Goal: Ask a question: Seek information or help from site administrators or community

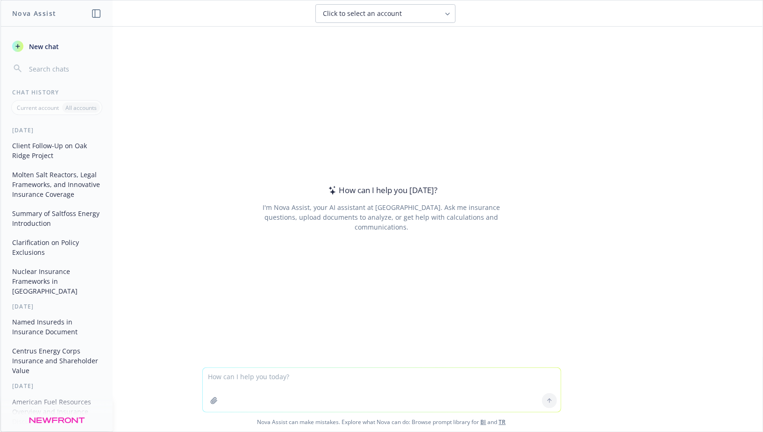
click at [263, 373] on textarea at bounding box center [382, 390] width 358 height 44
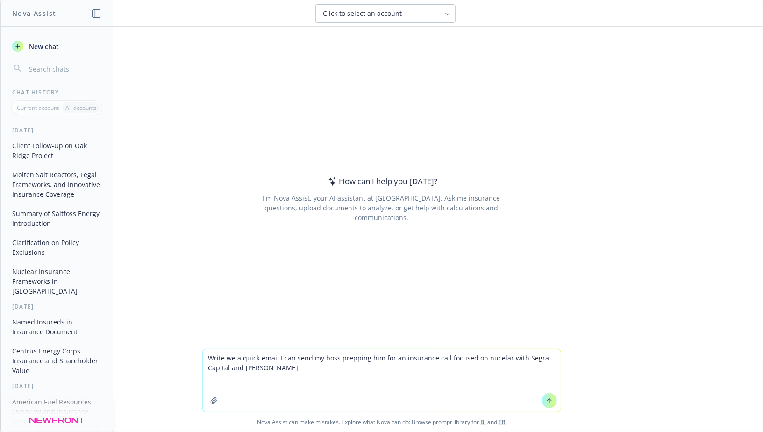
paste textarea "[URL][DOMAIN_NAME]"
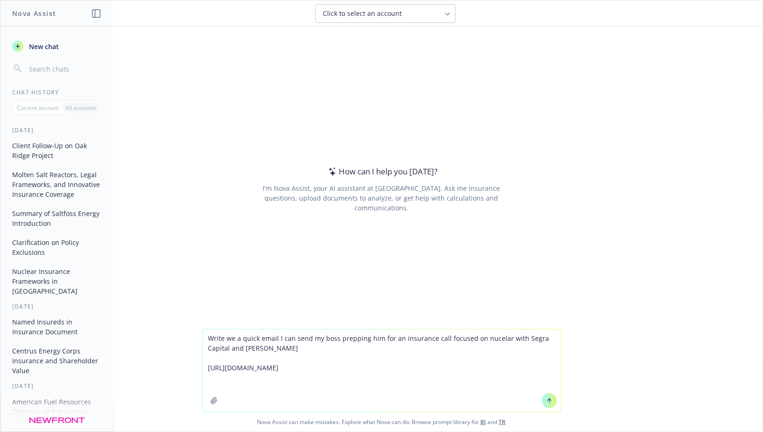
paste textarea "[URL][DOMAIN_NAME][PERSON_NAME]"
type textarea "Write we a quick email I can send my boss prepping him for an insurance call fo…"
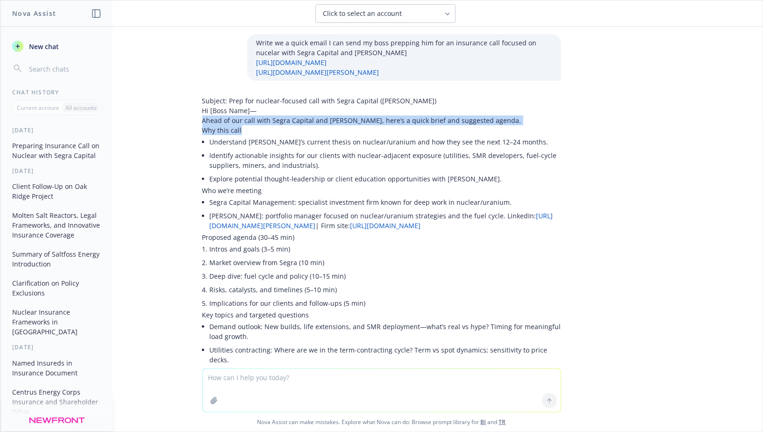
drag, startPoint x: 203, startPoint y: 117, endPoint x: 296, endPoint y: 129, distance: 93.3
click at [296, 129] on div "Subject: Prep for nuclear-focused call with Segra Capital (Arthur Hyde) Hi [Bos…" at bounding box center [381, 340] width 359 height 488
click at [296, 129] on p "Why this call" at bounding box center [381, 130] width 359 height 10
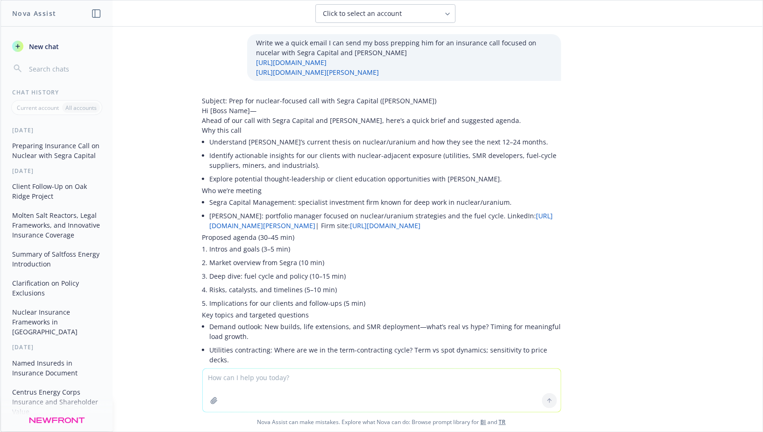
click at [265, 139] on li "Understand Segra’s current thesis on nuclear/uranium and how they see the next …" at bounding box center [385, 142] width 351 height 14
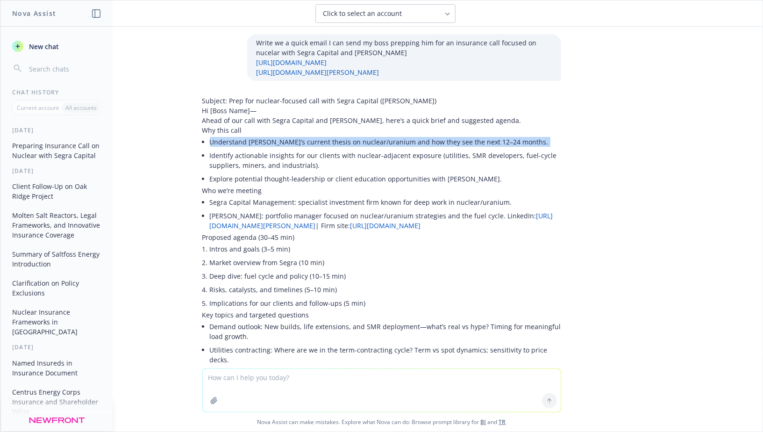
click at [265, 139] on li "Understand Segra’s current thesis on nuclear/uranium and how they see the next …" at bounding box center [385, 142] width 351 height 14
click at [258, 139] on li "Understand Segra’s current thesis on nuclear/uranium and how they see the next …" at bounding box center [385, 142] width 351 height 14
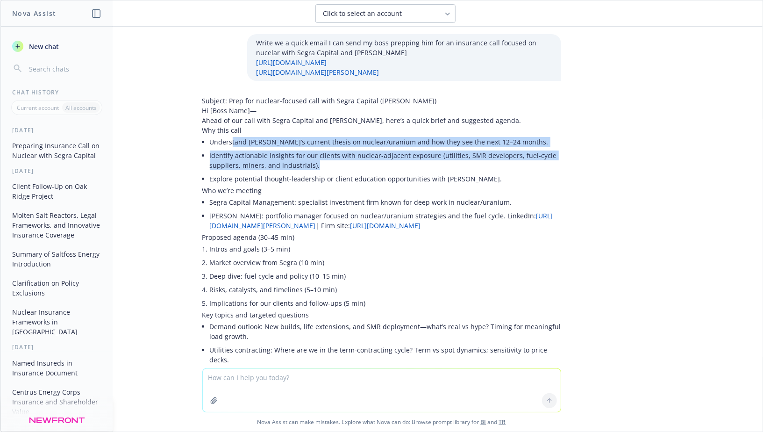
drag, startPoint x: 325, startPoint y: 167, endPoint x: 231, endPoint y: 140, distance: 97.9
click at [231, 140] on ul "Understand Segra’s current thesis on nuclear/uranium and how they see the next …" at bounding box center [385, 160] width 351 height 50
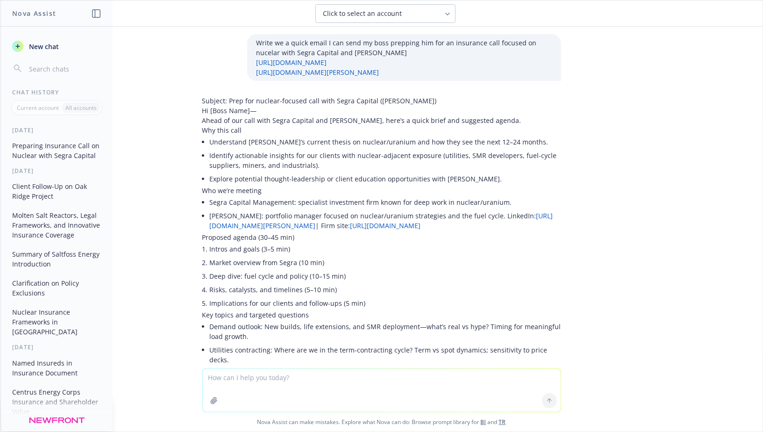
click at [244, 155] on li "Identify actionable insights for our clients with nuclear-adjacent exposure (ut…" at bounding box center [385, 160] width 351 height 23
click at [246, 157] on li "Identify actionable insights for our clients with nuclear-adjacent exposure (ut…" at bounding box center [385, 160] width 351 height 23
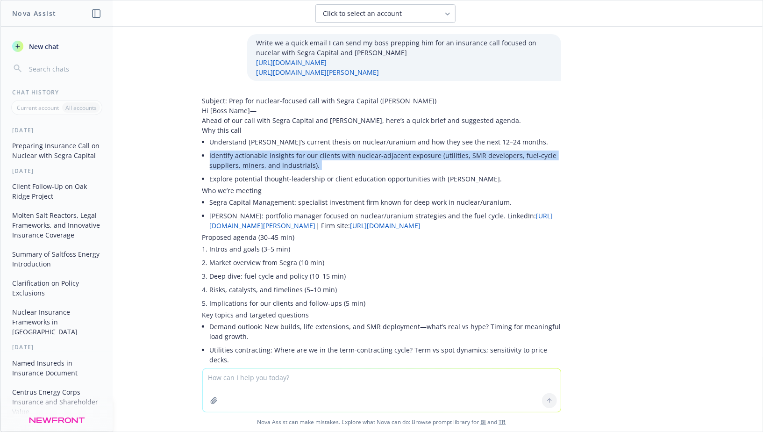
click at [246, 157] on li "Identify actionable insights for our clients with nuclear-adjacent exposure (ut…" at bounding box center [385, 160] width 351 height 23
click at [241, 157] on li "Identify actionable insights for our clients with nuclear-adjacent exposure (ut…" at bounding box center [385, 160] width 351 height 23
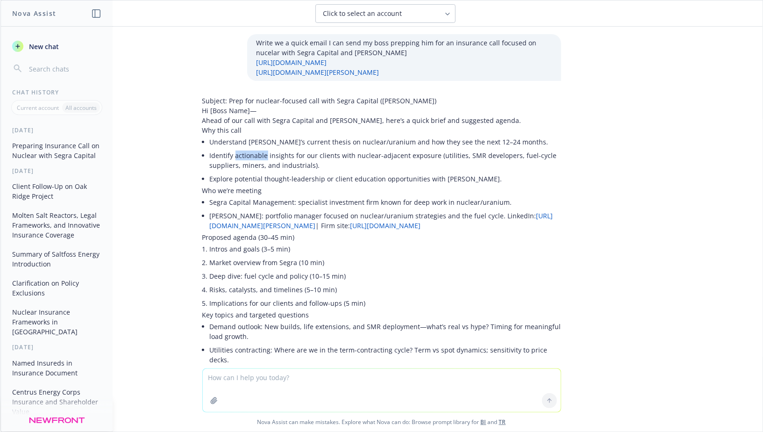
click at [241, 157] on li "Identify actionable insights for our clients with nuclear-adjacent exposure (ut…" at bounding box center [385, 160] width 351 height 23
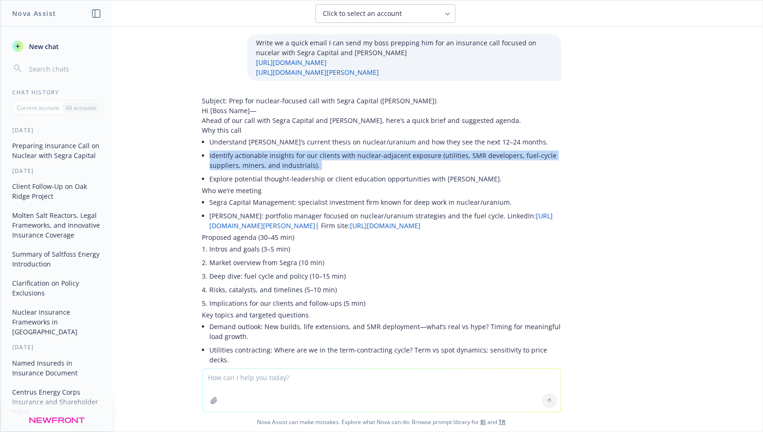
click at [241, 157] on li "Identify actionable insights for our clients with nuclear-adjacent exposure (ut…" at bounding box center [385, 160] width 351 height 23
click at [231, 161] on li "Identify actionable insights for our clients with nuclear-adjacent exposure (ut…" at bounding box center [385, 160] width 351 height 23
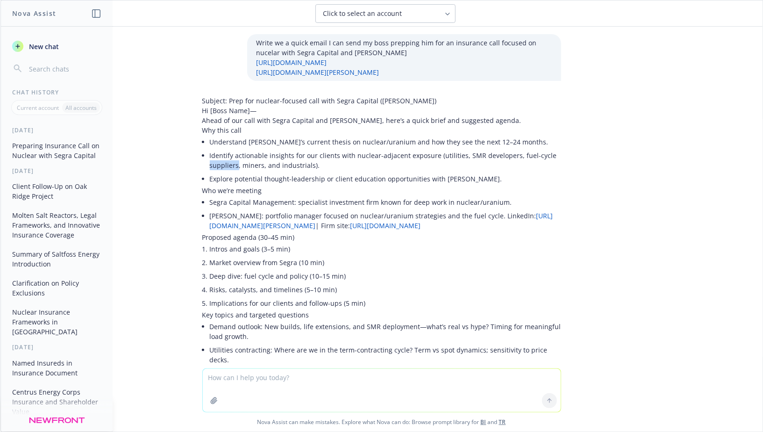
click at [231, 161] on li "Identify actionable insights for our clients with nuclear-adjacent exposure (ut…" at bounding box center [385, 160] width 351 height 23
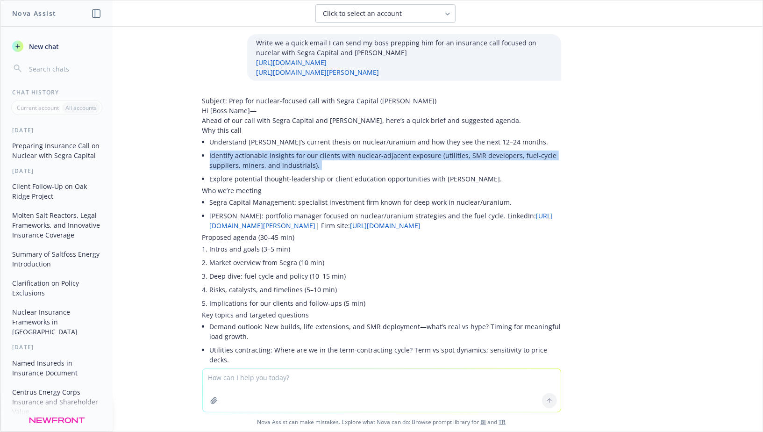
click at [231, 161] on li "Identify actionable insights for our clients with nuclear-adjacent exposure (ut…" at bounding box center [385, 160] width 351 height 23
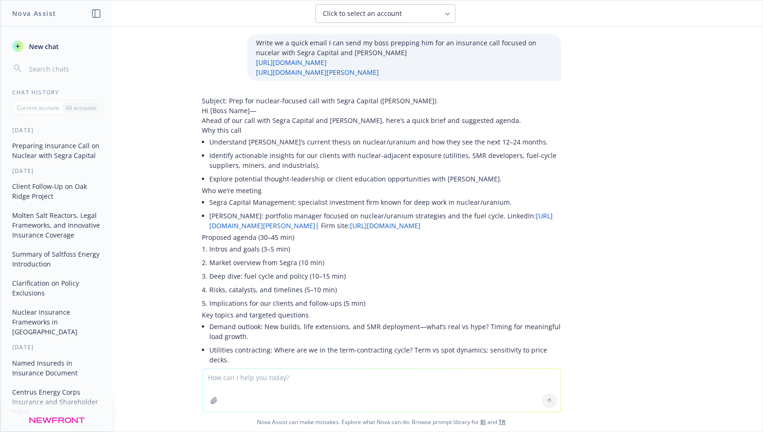
click at [233, 179] on li "Explore potential thought-leadership or client education opportunities with Seg…" at bounding box center [385, 179] width 351 height 14
click at [230, 179] on li "Explore potential thought-leadership or client education opportunities with Seg…" at bounding box center [385, 179] width 351 height 14
click at [251, 379] on textarea at bounding box center [382, 390] width 358 height 43
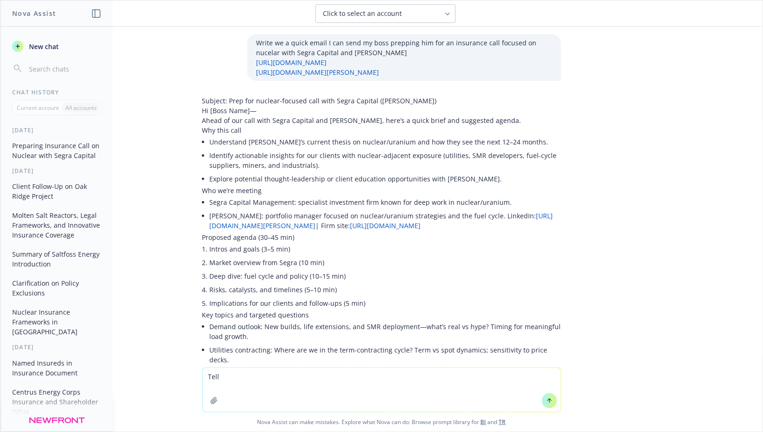
type textarea "Tell"
type textarea "Wrong. Tell me"
type textarea "Drop the agenda and all the details. Tell me about the portcos, AUM, fund thesi…"
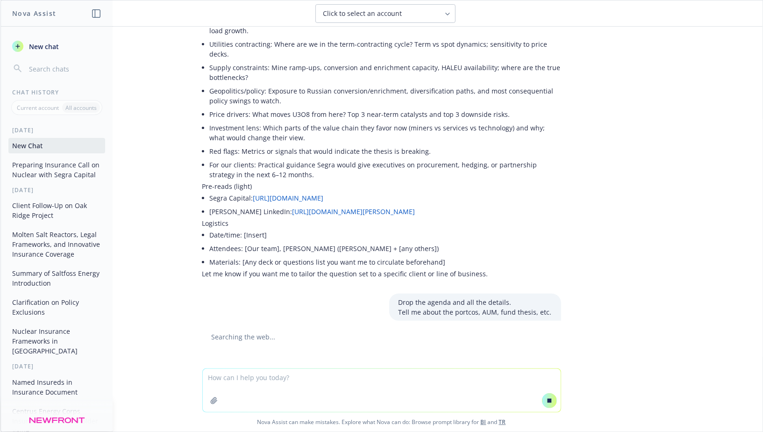
scroll to position [296, 0]
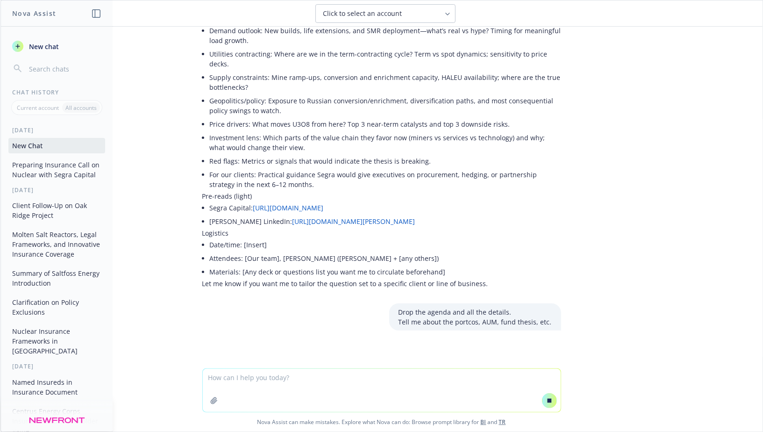
click at [441, 317] on p "Tell me about the portcos, AUM, fund thesis, etc." at bounding box center [475, 322] width 153 height 10
click at [432, 317] on p "Tell me about the portcos, AUM, fund thesis, etc." at bounding box center [475, 322] width 153 height 10
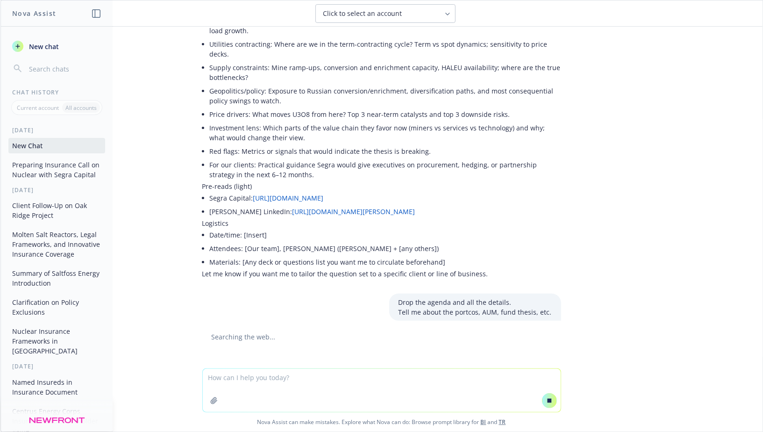
click at [309, 107] on li "Price drivers: What moves U3O8 from here? Top 3 near-term catalysts and top 3 d…" at bounding box center [385, 114] width 351 height 14
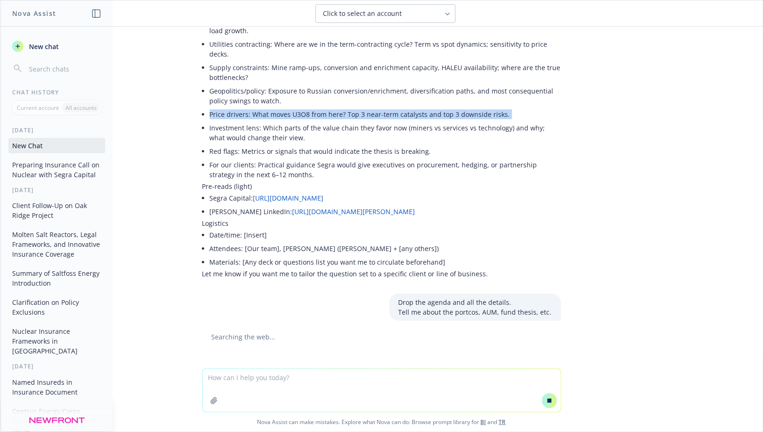
click at [309, 107] on li "Price drivers: What moves U3O8 from here? Top 3 near-term catalysts and top 3 d…" at bounding box center [385, 114] width 351 height 14
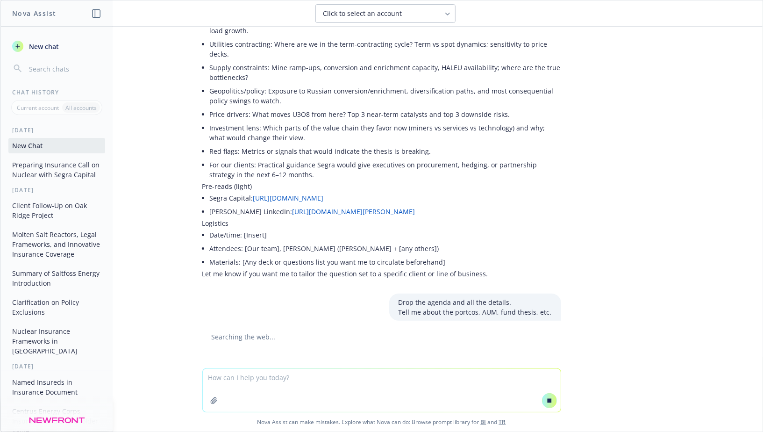
click at [298, 107] on li "Price drivers: What moves U3O8 from here? Top 3 near-term catalysts and top 3 d…" at bounding box center [385, 114] width 351 height 14
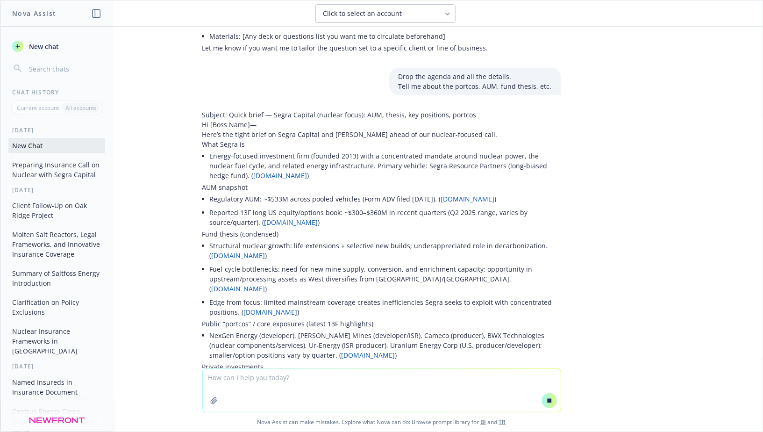
scroll to position [532, 0]
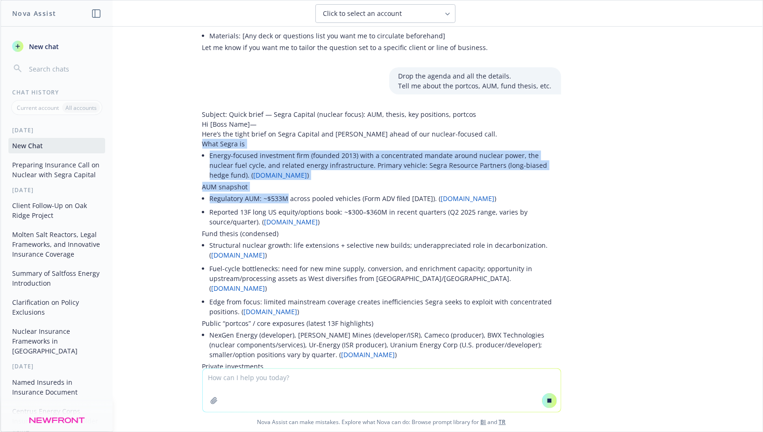
drag, startPoint x: 204, startPoint y: 135, endPoint x: 283, endPoint y: 189, distance: 95.7
click at [286, 190] on div "Subject: Quick brief — Segra Capital (nuclear focus): AUM, thesis, key position…" at bounding box center [381, 301] width 359 height 385
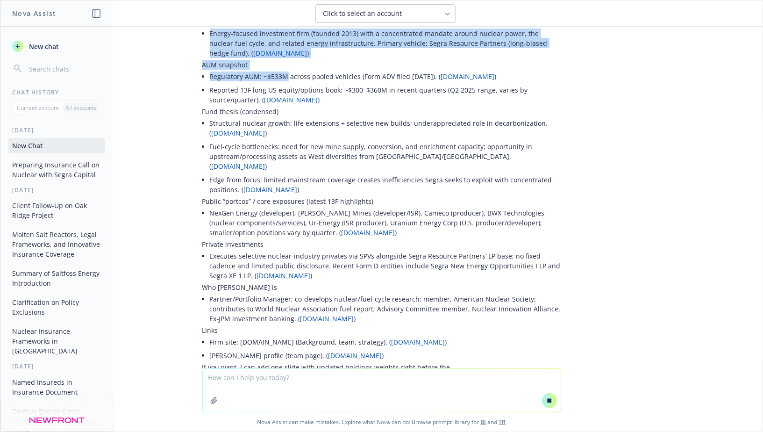
scroll to position [658, 0]
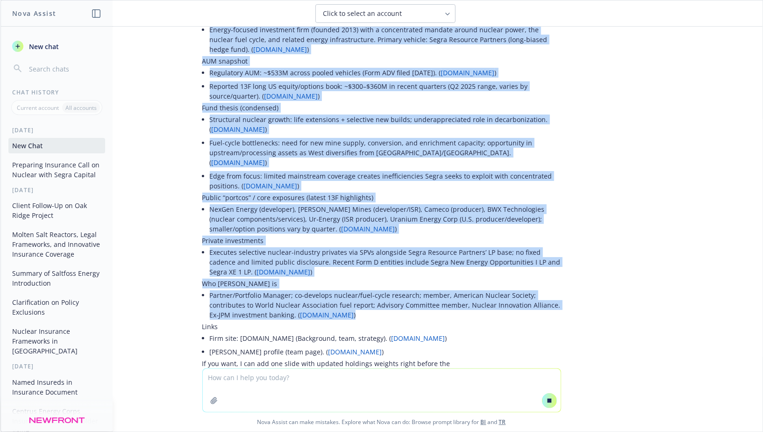
click at [371, 296] on li "Partner/Portfolio Manager; co-develops nuclear/fuel-cycle research; member, Ame…" at bounding box center [385, 304] width 351 height 33
copy div "What Segra is Energy-focused investment firm (founded 2013) with a concentrated…"
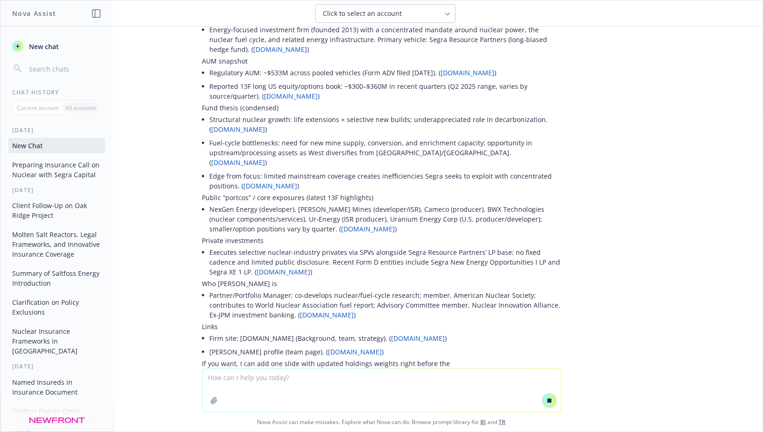
click at [338, 380] on textarea at bounding box center [382, 390] width 358 height 43
type textarea "N"
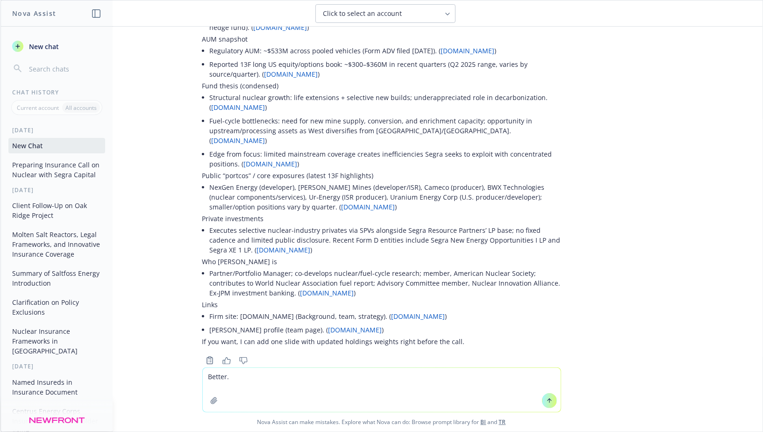
scroll to position [698, 0]
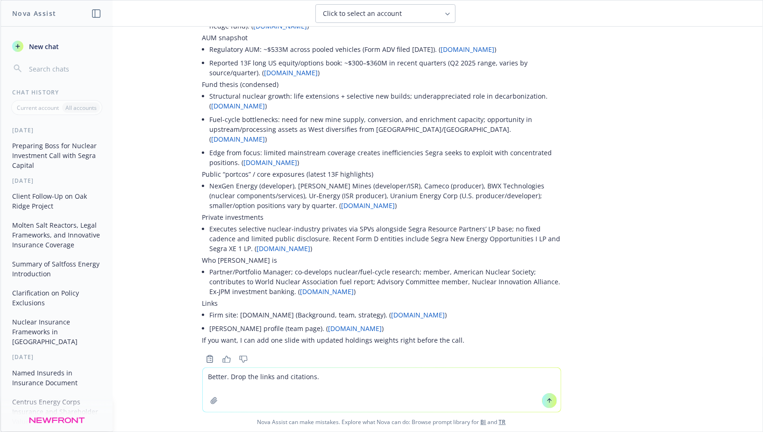
type textarea "Better. Drop the links and citations."
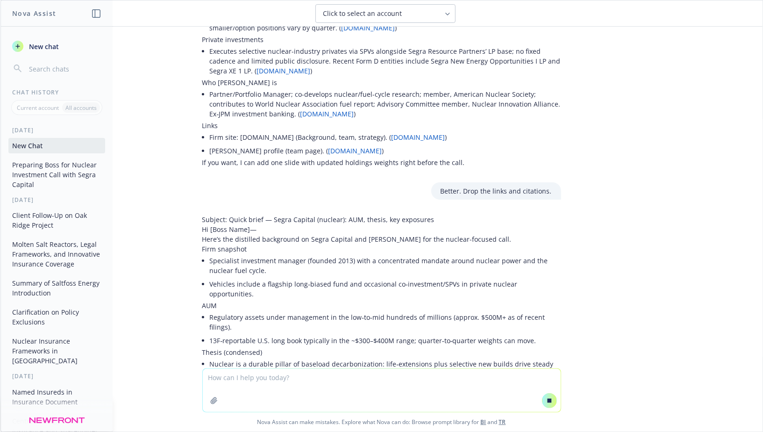
scroll to position [870, 0]
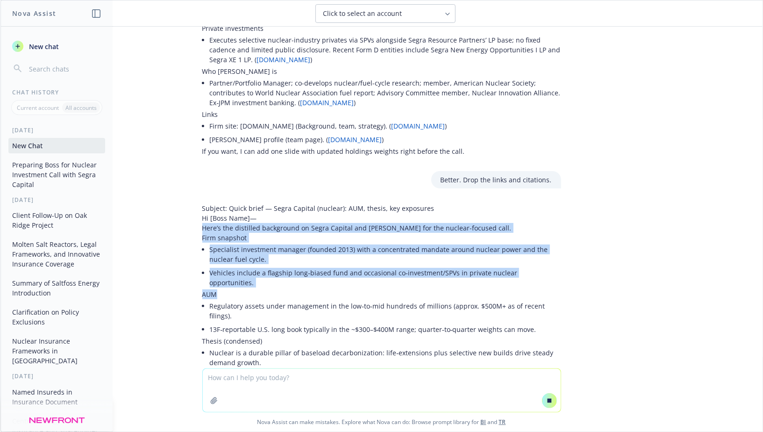
click at [306, 280] on div "Subject: Quick brief — Segra Capital (nuclear): AUM, thesis, key exposures Hi […" at bounding box center [381, 311] width 359 height 216
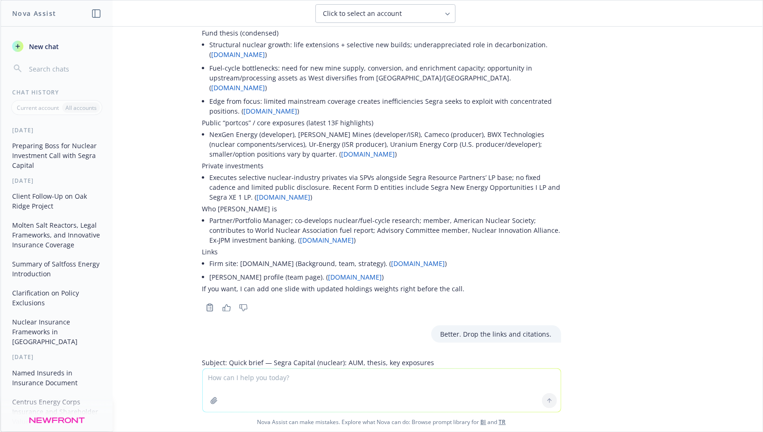
scroll to position [748, 0]
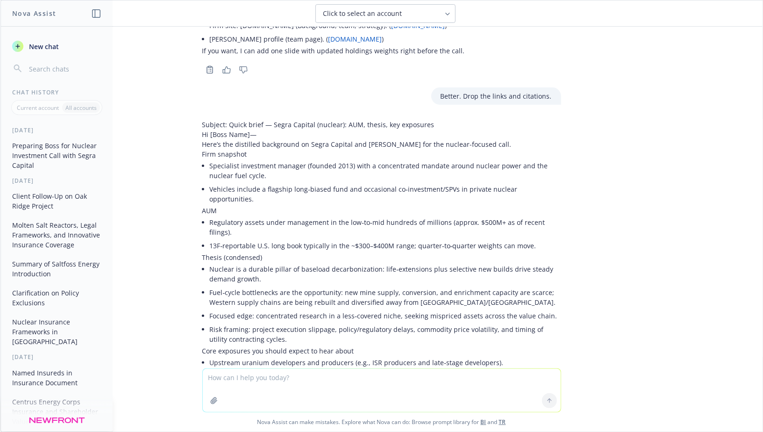
click at [301, 206] on p "AUM" at bounding box center [381, 211] width 359 height 10
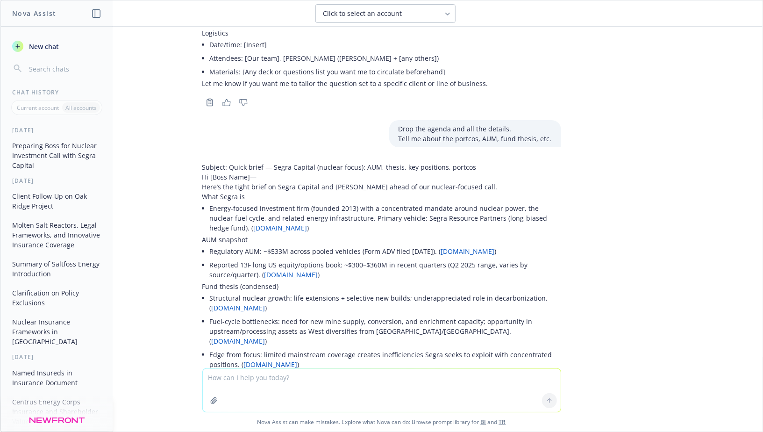
scroll to position [512, 0]
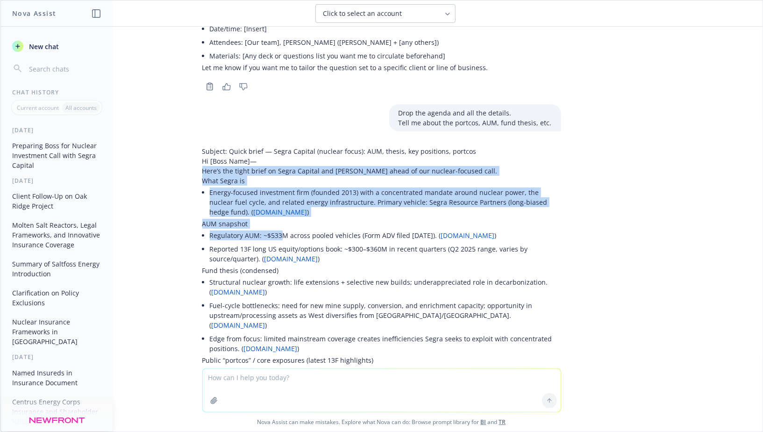
drag, startPoint x: 203, startPoint y: 160, endPoint x: 285, endPoint y: 237, distance: 112.7
click at [285, 236] on div "Subject: Quick brief — Segra Capital (nuclear focus): AUM, thesis, key position…" at bounding box center [381, 338] width 359 height 385
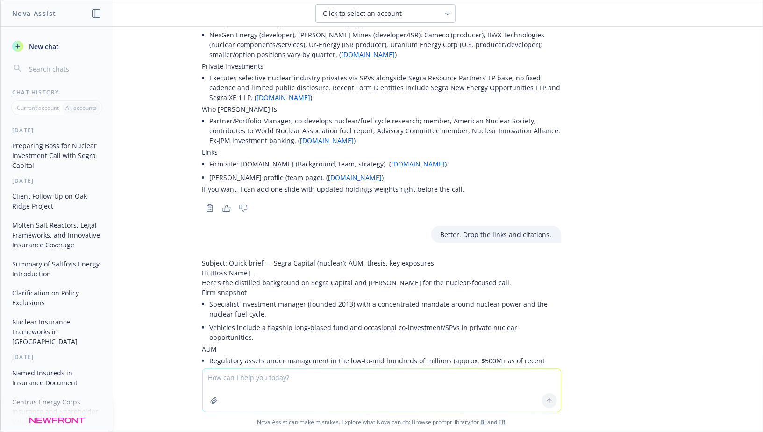
scroll to position [848, 0]
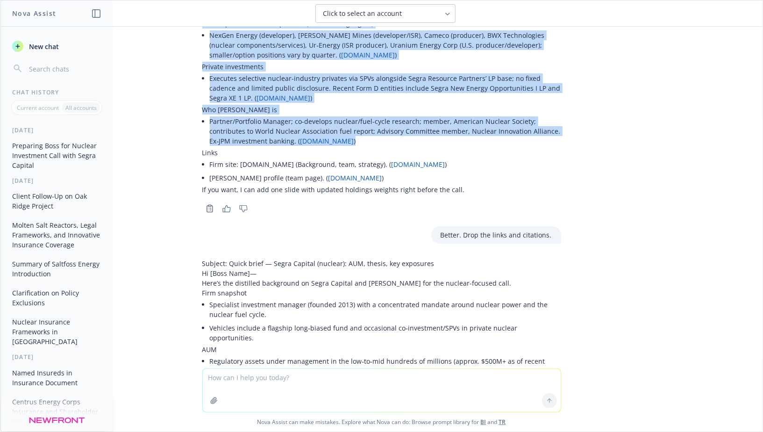
click at [375, 119] on li "Partner/Portfolio Manager; co-develops nuclear/fuel-cycle research; member, Ame…" at bounding box center [385, 130] width 351 height 33
copy div "Here’s the tight brief on Segra Capital and Arthur Hyde ahead of our nuclear-fo…"
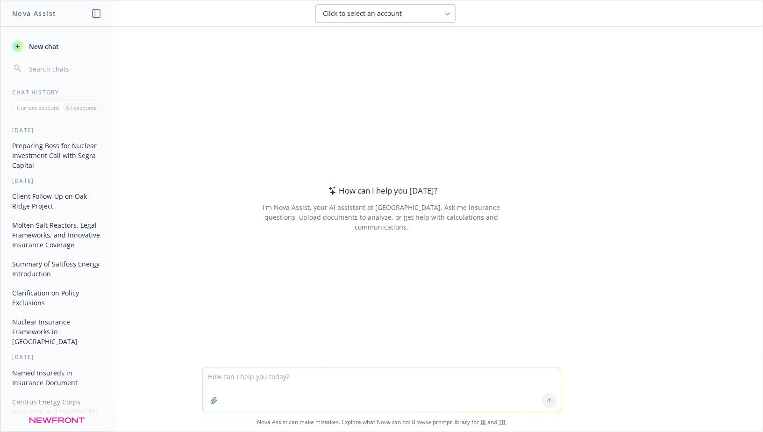
click at [282, 377] on textarea at bounding box center [382, 390] width 358 height 44
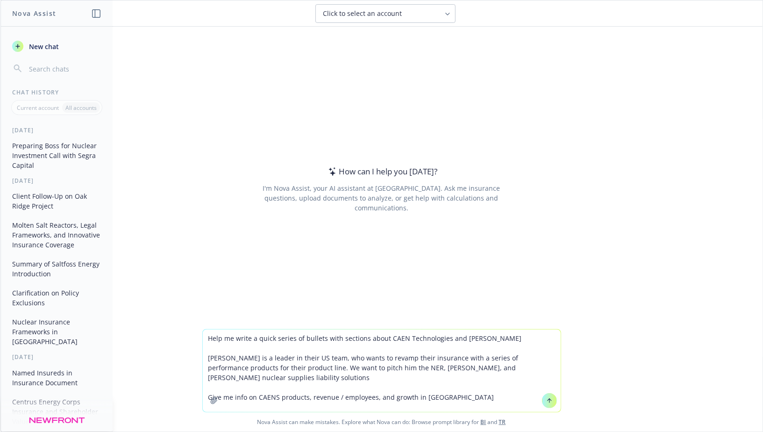
type textarea "Help me write a quick series of bullets with sections about CAEN Technologies a…"
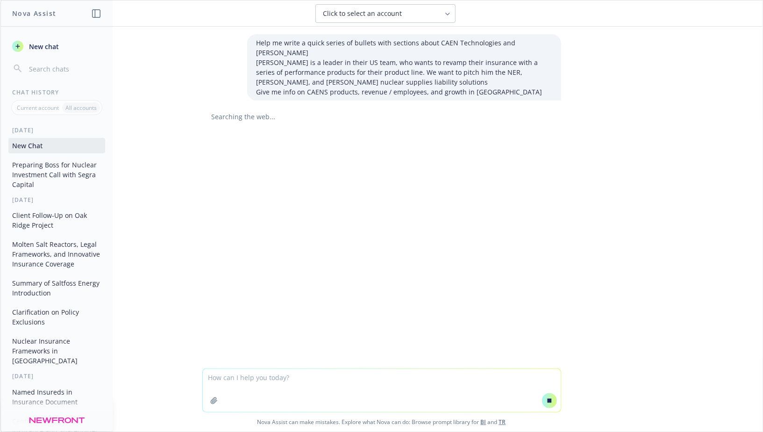
click at [551, 407] on button at bounding box center [549, 400] width 15 height 15
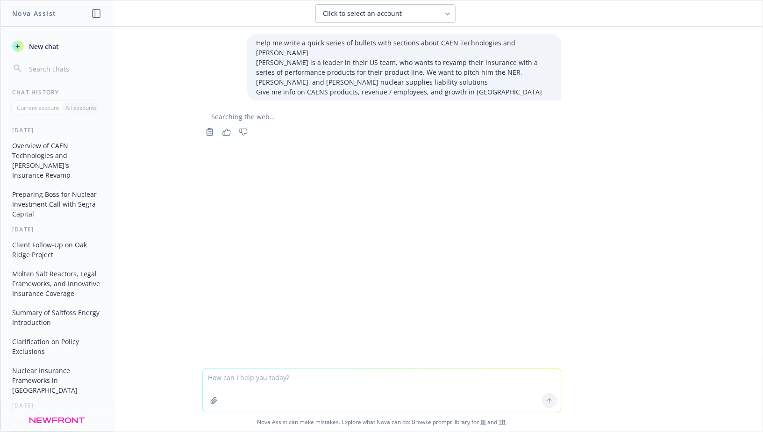
click at [460, 63] on p "[PERSON_NAME] is a leader in their US team, who wants to revamp their insurance…" at bounding box center [404, 71] width 295 height 29
click at [242, 379] on textarea at bounding box center [382, 390] width 358 height 43
paste textarea "[URL][DOMAIN_NAME]"
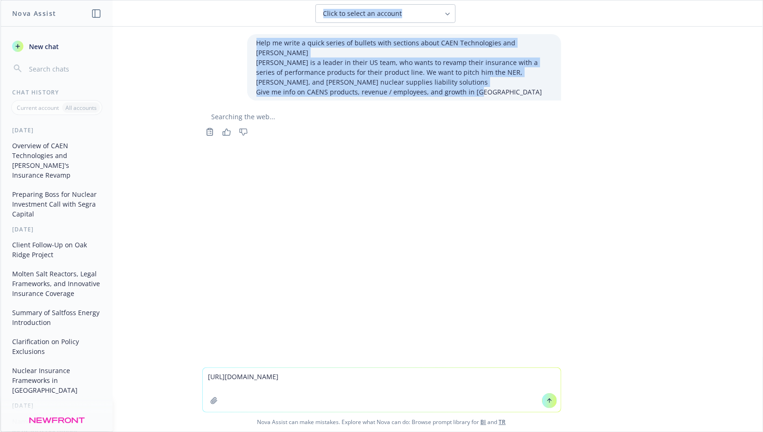
drag, startPoint x: 487, startPoint y: 79, endPoint x: 202, endPoint y: 20, distance: 290.7
click at [202, 20] on div "Click to select an account Help me write a quick series of bullets with section…" at bounding box center [381, 215] width 762 height 431
copy div "Click to select an account Help me write a quick series of bullets with section…"
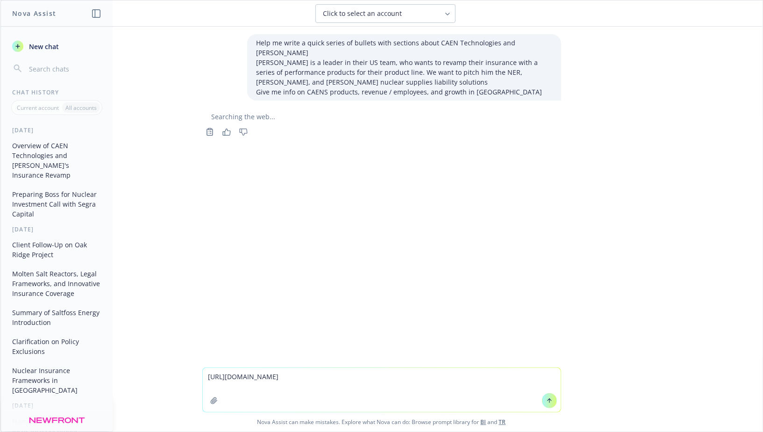
click at [293, 72] on p "[PERSON_NAME] is a leader in their US team, who wants to revamp their insurance…" at bounding box center [404, 71] width 295 height 29
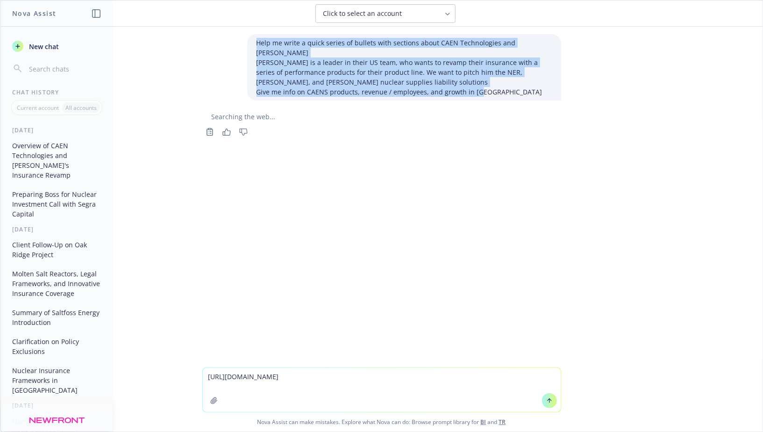
drag, startPoint x: 258, startPoint y: 43, endPoint x: 487, endPoint y: 84, distance: 233.1
click at [487, 84] on div "Help me write a quick series of bullets with sections about CAEN Technologies a…" at bounding box center [404, 67] width 295 height 59
copy div "Help me write a quick series of bullets with sections about CAEN Technologies a…"
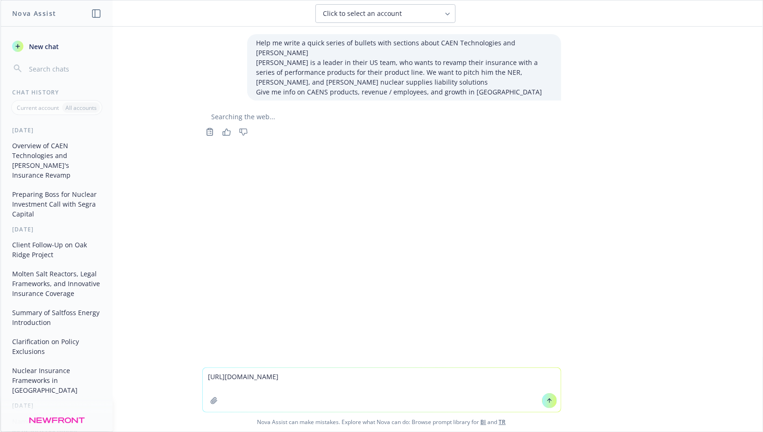
click at [209, 376] on textarea "[URL][DOMAIN_NAME]" at bounding box center [382, 390] width 358 height 44
paste textarea "Help me write a quick series of bullets with sections about CAEN Technologies a…"
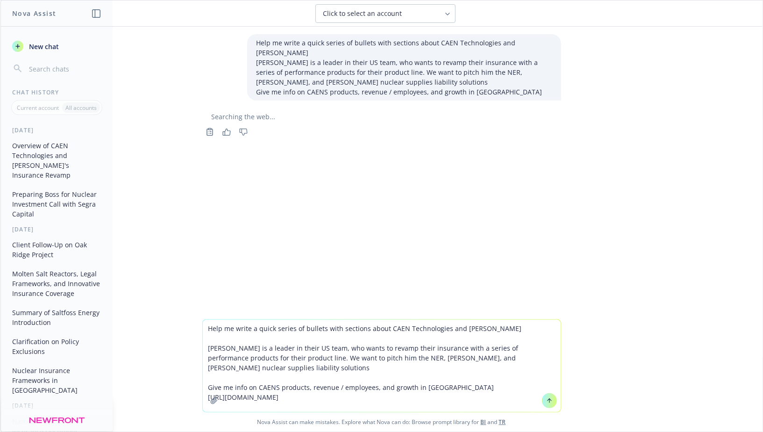
type textarea "Help me write a quick series of bullets with sections about CAEN Technologies a…"
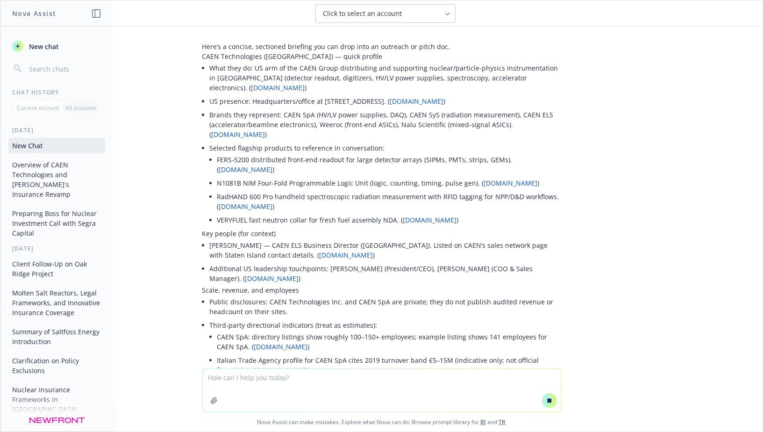
scroll to position [185, 0]
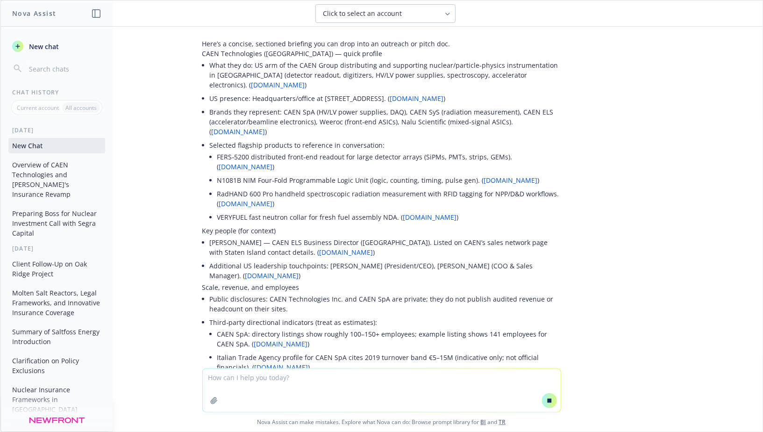
click at [280, 292] on li "Public disclosures: CAEN Technologies Inc. and CAEN SpA are private; they do no…" at bounding box center [385, 303] width 351 height 23
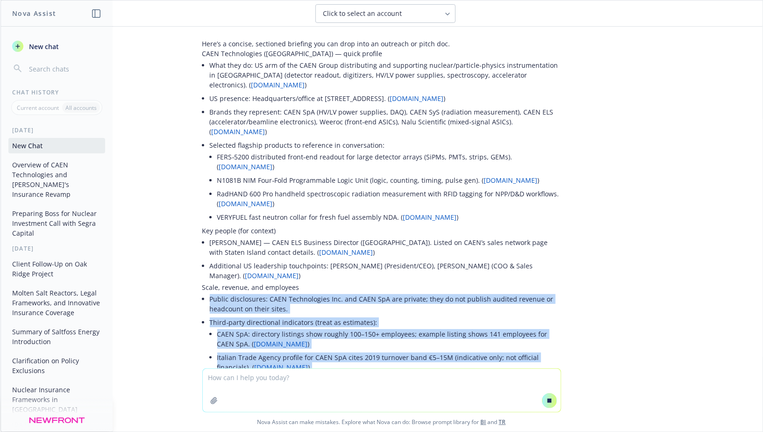
click at [280, 292] on li "Public disclosures: CAEN Technologies Inc. and CAEN SpA are private; they do no…" at bounding box center [385, 303] width 351 height 23
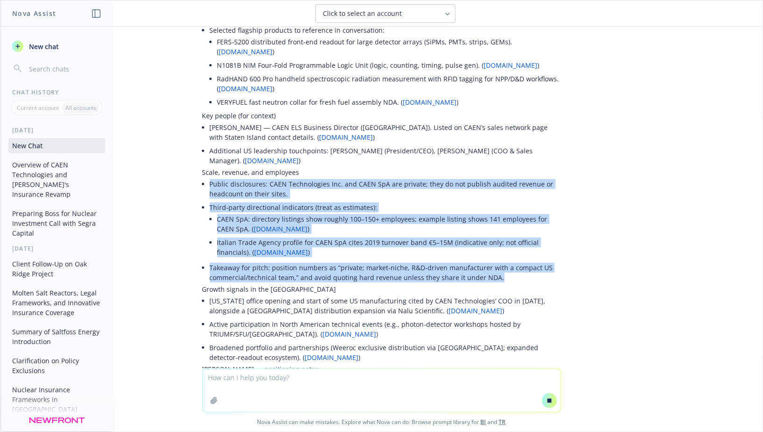
scroll to position [305, 0]
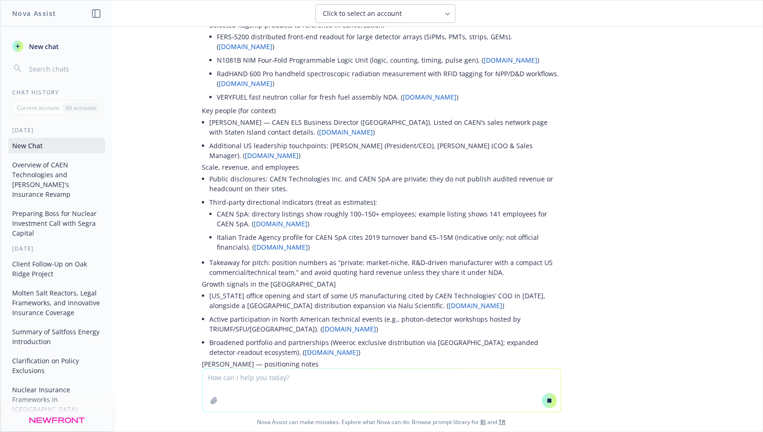
click at [299, 289] on li "[US_STATE] office opening and start of some US manufacturing cited by CAEN Tech…" at bounding box center [385, 300] width 351 height 23
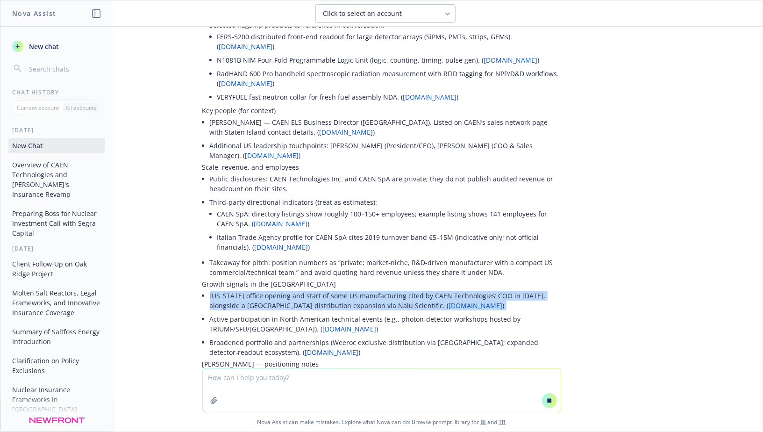
click at [299, 289] on li "[US_STATE] office opening and start of some US manufacturing cited by CAEN Tech…" at bounding box center [385, 300] width 351 height 23
click at [293, 289] on li "[US_STATE] office opening and start of some US manufacturing cited by CAEN Tech…" at bounding box center [385, 300] width 351 height 23
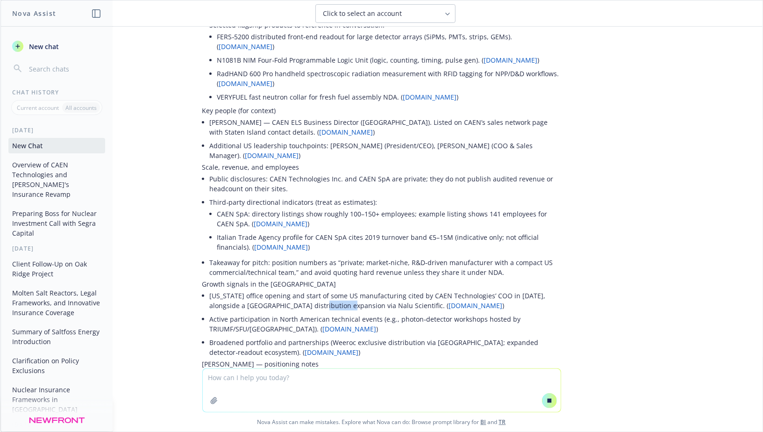
click at [293, 289] on li "[US_STATE] office opening and start of some US manufacturing cited by CAEN Tech…" at bounding box center [385, 300] width 351 height 23
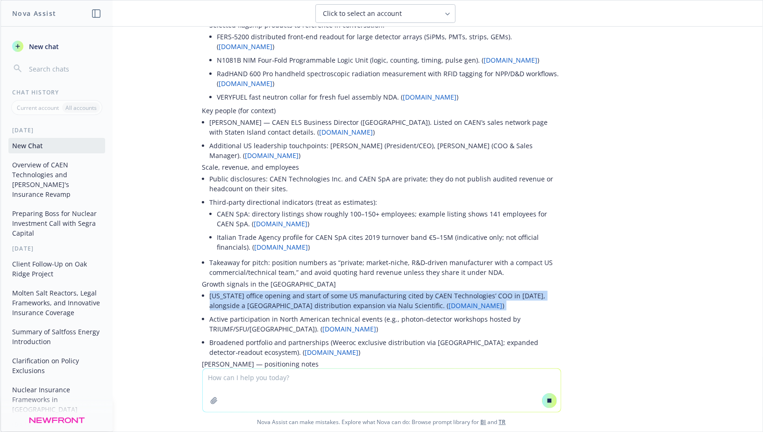
click at [293, 289] on li "[US_STATE] office opening and start of some US manufacturing cited by CAEN Tech…" at bounding box center [385, 300] width 351 height 23
click at [284, 289] on li "[US_STATE] office opening and start of some US manufacturing cited by CAEN Tech…" at bounding box center [385, 300] width 351 height 23
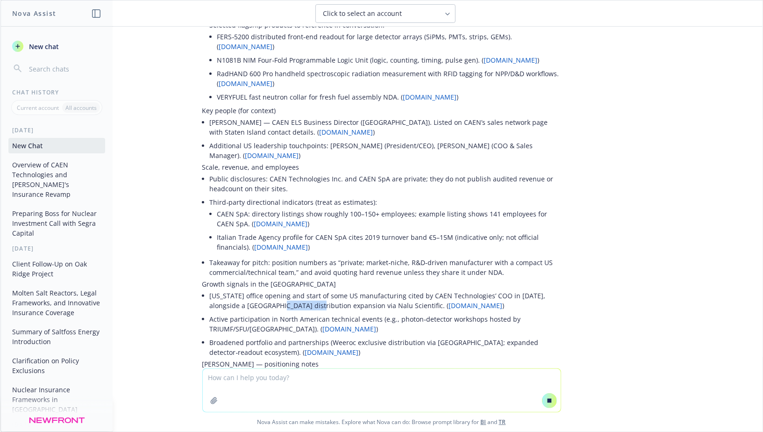
click at [284, 289] on li "[US_STATE] office opening and start of some US manufacturing cited by CAEN Tech…" at bounding box center [385, 300] width 351 height 23
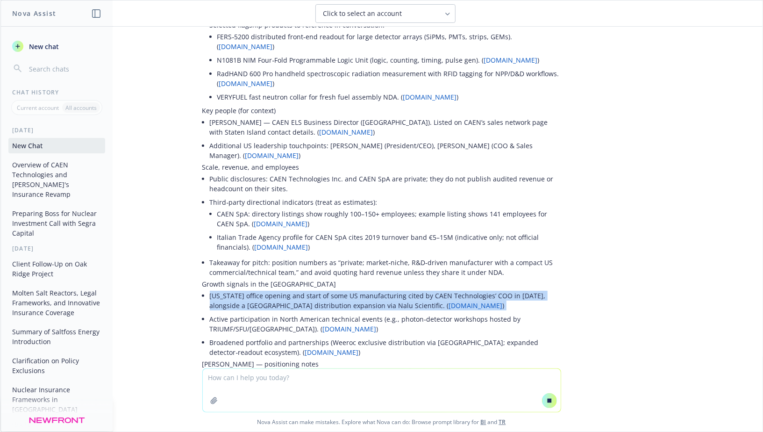
click at [284, 289] on li "[US_STATE] office opening and start of some US manufacturing cited by CAEN Tech…" at bounding box center [385, 300] width 351 height 23
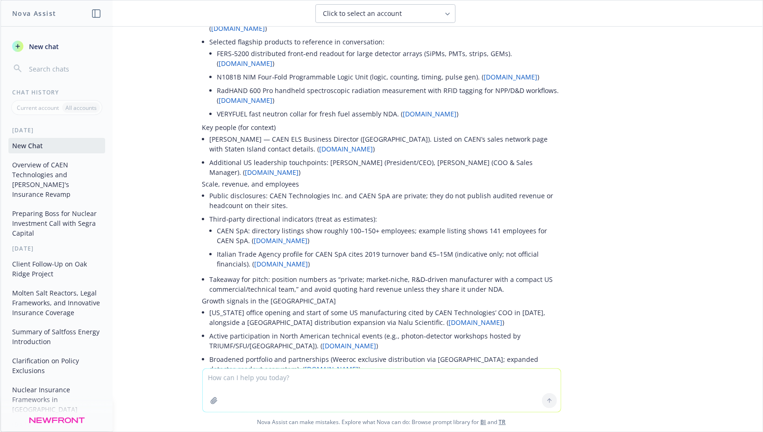
click at [283, 306] on li "[US_STATE] office opening and start of some US manufacturing cited by CAEN Tech…" at bounding box center [385, 317] width 351 height 23
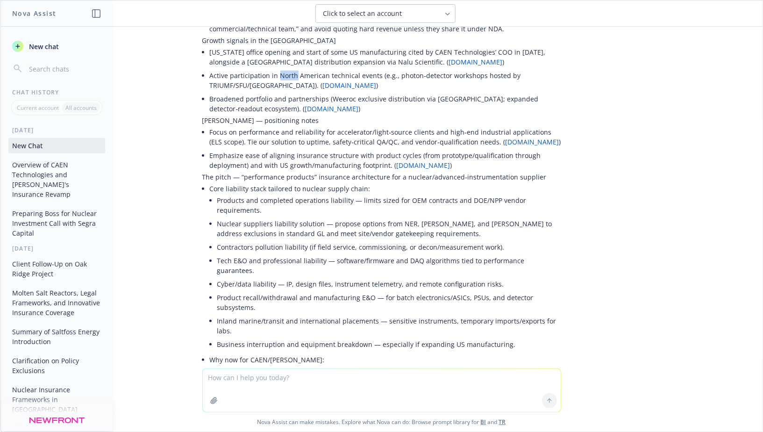
click at [283, 281] on div "Here’s a concise, sectioned briefing you can drop into an outreach or pitch doc…" at bounding box center [381, 172] width 359 height 995
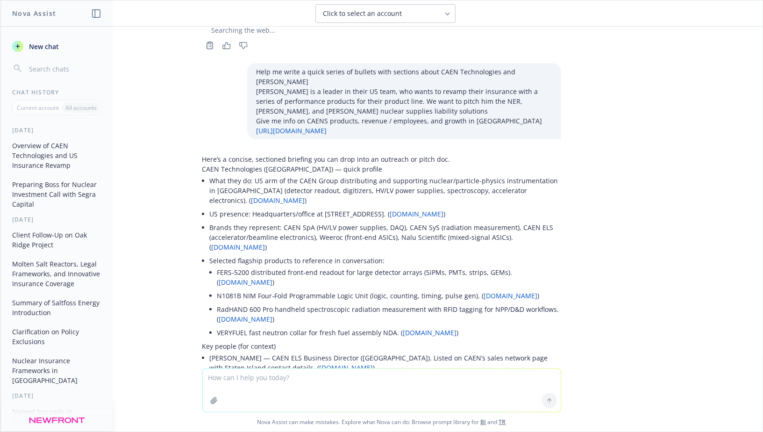
scroll to position [80, 0]
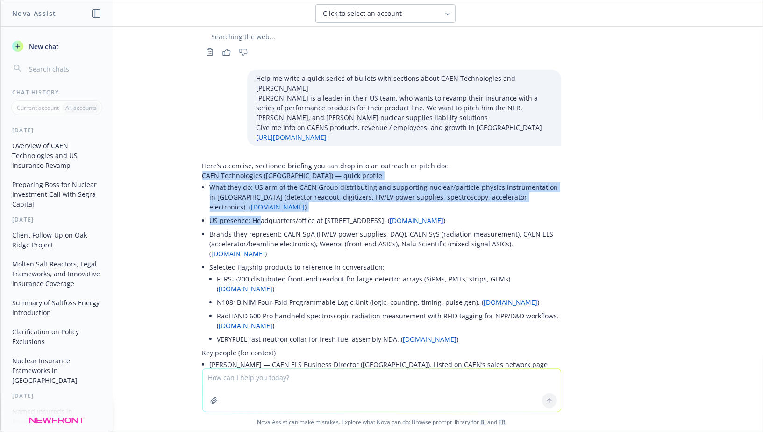
drag, startPoint x: 204, startPoint y: 154, endPoint x: 280, endPoint y: 227, distance: 105.8
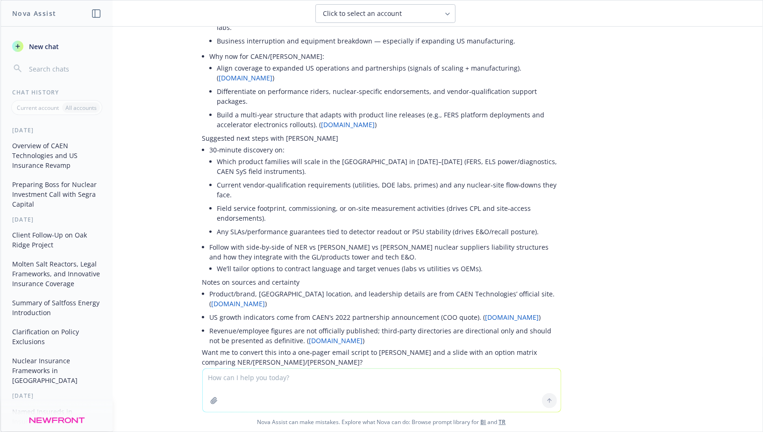
scroll to position [870, 0]
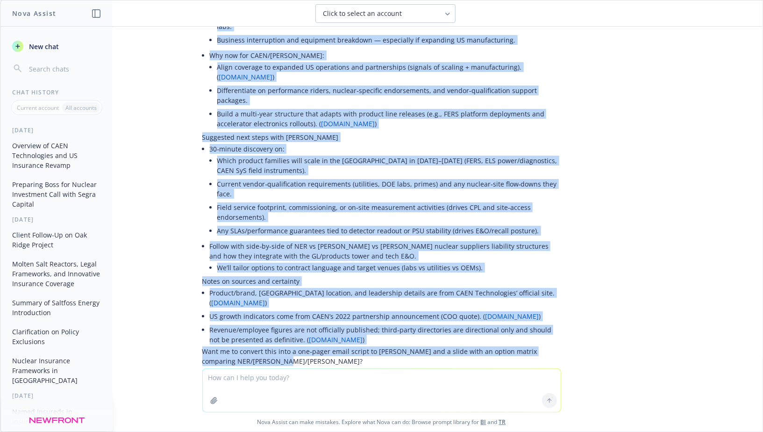
click at [289, 346] on p "Want me to convert this into a one‑pager email script to [PERSON_NAME] and a sl…" at bounding box center [381, 356] width 359 height 20
copy div "LORE Ipsumdolorsi (AM) — conse adipisc Elit sedd ei: TE inc ut lab ETDO Magna a…"
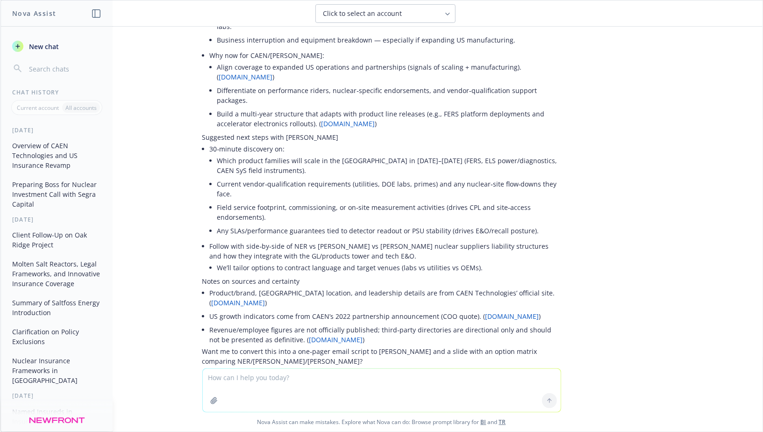
click at [257, 378] on textarea at bounding box center [382, 390] width 358 height 43
paste textarea "LORE Ipsumdolorsi (AM) — conse adipisc Elit sedd ei: TE inc ut lab ETDO Magna a…"
type textarea "LORE Ipsumdolorsi (AM) — conse adipisc Elit sedd ei: TE inc ut lab ETDO Magna a…"
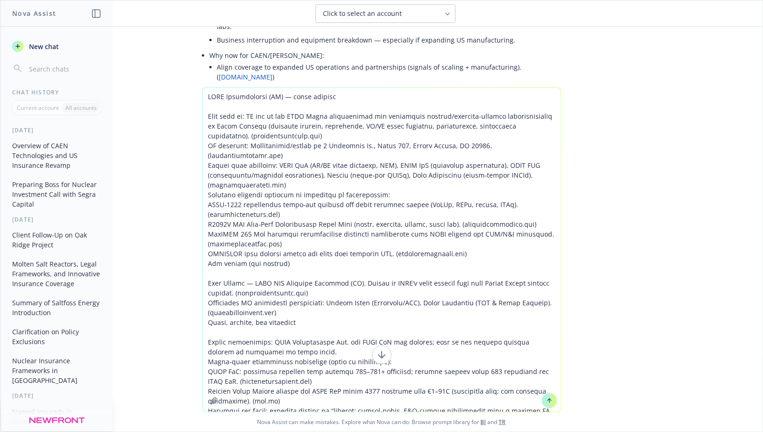
scroll to position [523, 0]
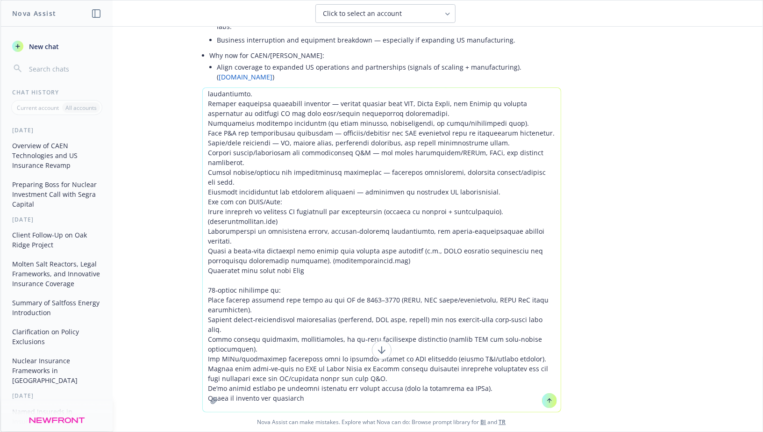
click at [463, 200] on textarea at bounding box center [382, 250] width 358 height 324
drag, startPoint x: 457, startPoint y: 234, endPoint x: 427, endPoint y: -64, distance: 299.7
click at [427, 0] on html "Nova Assist New chat Chat History Current account All accounts [DATE] Overview …" at bounding box center [381, 216] width 763 height 432
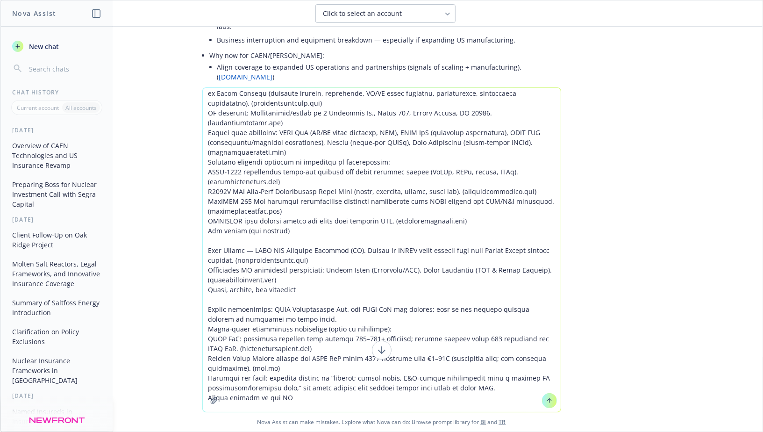
scroll to position [0, 0]
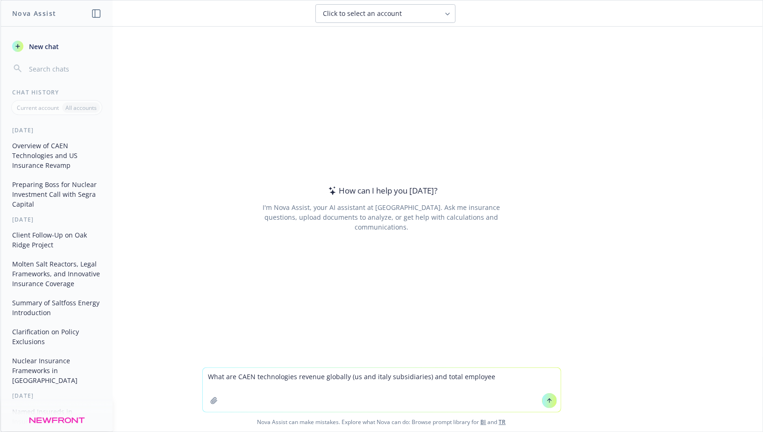
type textarea "What are CAEN technologies revenue globally (us and italy subsidiaries) and tot…"
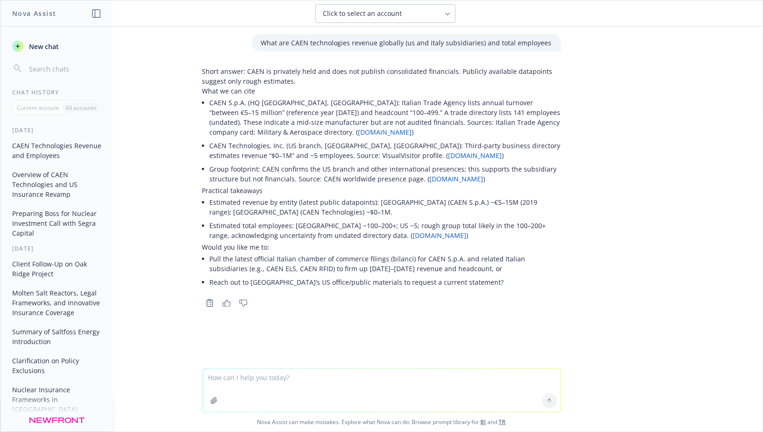
click at [296, 229] on li "Estimated total employees: Italy ~100–200+; US ~5; rough group total likely in …" at bounding box center [385, 230] width 351 height 23
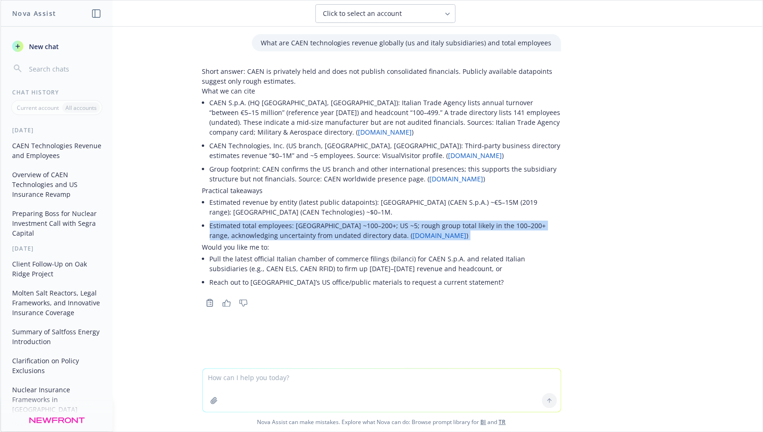
click at [296, 229] on li "Estimated total employees: Italy ~100–200+; US ~5; rough group total likely in …" at bounding box center [385, 230] width 351 height 23
click at [289, 230] on li "Estimated total employees: Italy ~100–200+; US ~5; rough group total likely in …" at bounding box center [385, 230] width 351 height 23
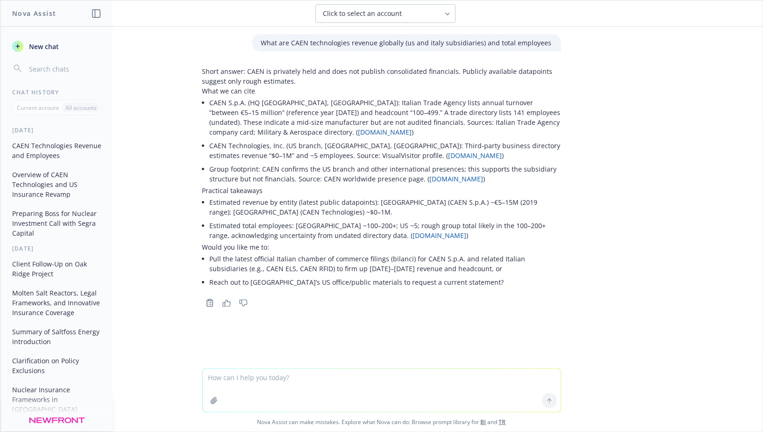
click at [293, 231] on li "Estimated total employees: Italy ~100–200+; US ~5; rough group total likely in …" at bounding box center [385, 230] width 351 height 23
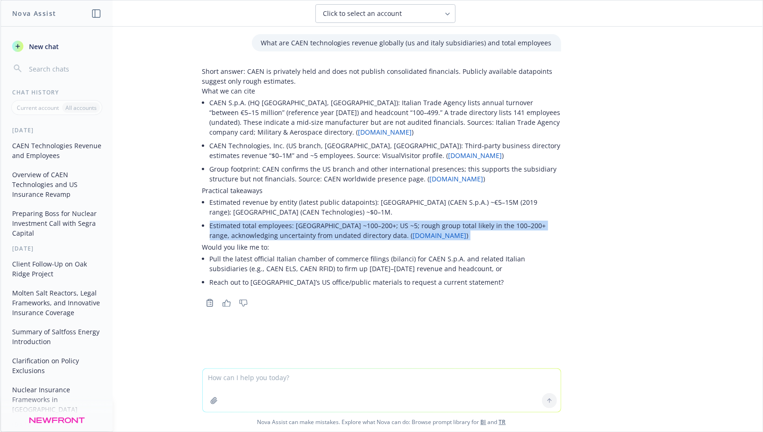
click at [293, 231] on li "Estimated total employees: Italy ~100–200+; US ~5; rough group total likely in …" at bounding box center [385, 230] width 351 height 23
click at [284, 231] on li "Estimated total employees: Italy ~100–200+; US ~5; rough group total likely in …" at bounding box center [385, 230] width 351 height 23
